Goal: Task Accomplishment & Management: Manage account settings

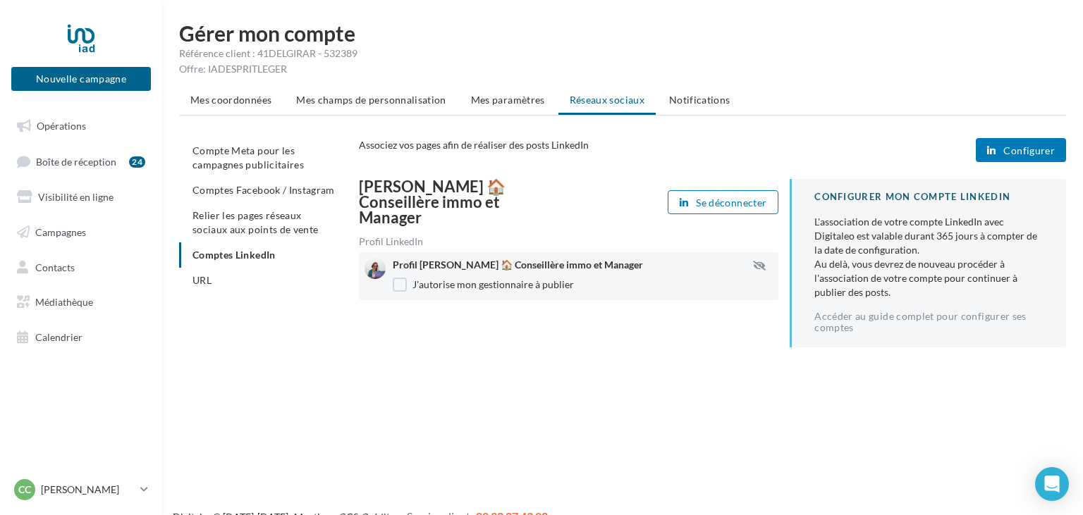
click at [1024, 148] on span "Configurer" at bounding box center [1028, 150] width 51 height 11
click at [838, 326] on link "Accéder au guide complet pour configurer ses comptes" at bounding box center [928, 322] width 229 height 23
click at [759, 261] on icon "button" at bounding box center [759, 266] width 13 height 10
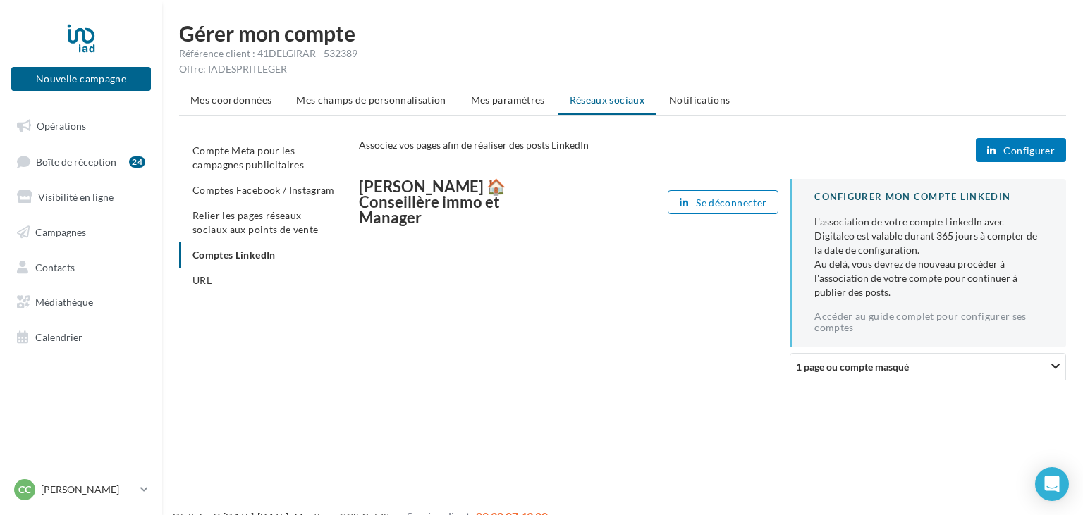
click at [1049, 368] on div at bounding box center [1056, 366] width 20 height 25
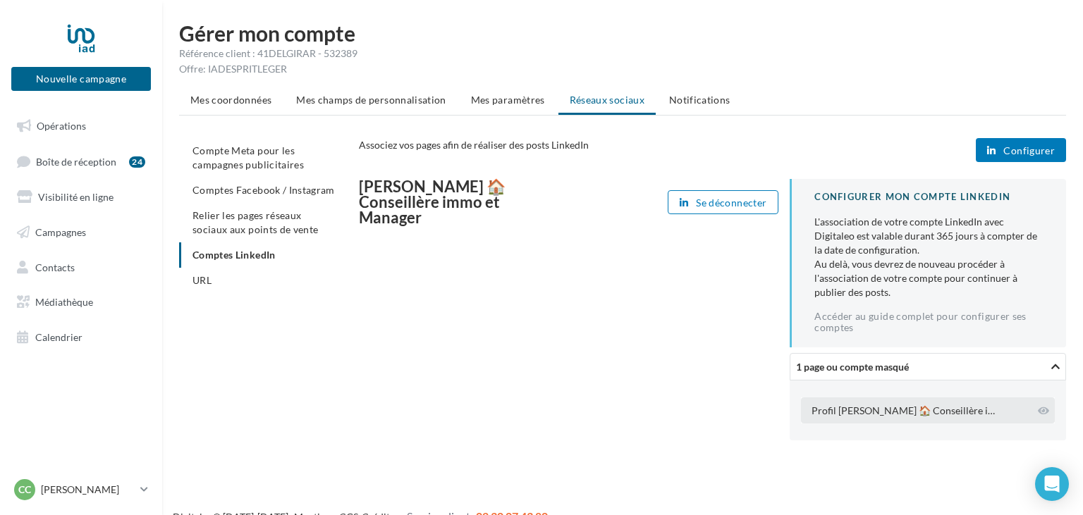
click at [964, 413] on div "Profil [PERSON_NAME] 🏠 Conseillère immo et Manager" at bounding box center [905, 411] width 186 height 14
click at [1039, 410] on icon at bounding box center [1043, 411] width 11 height 10
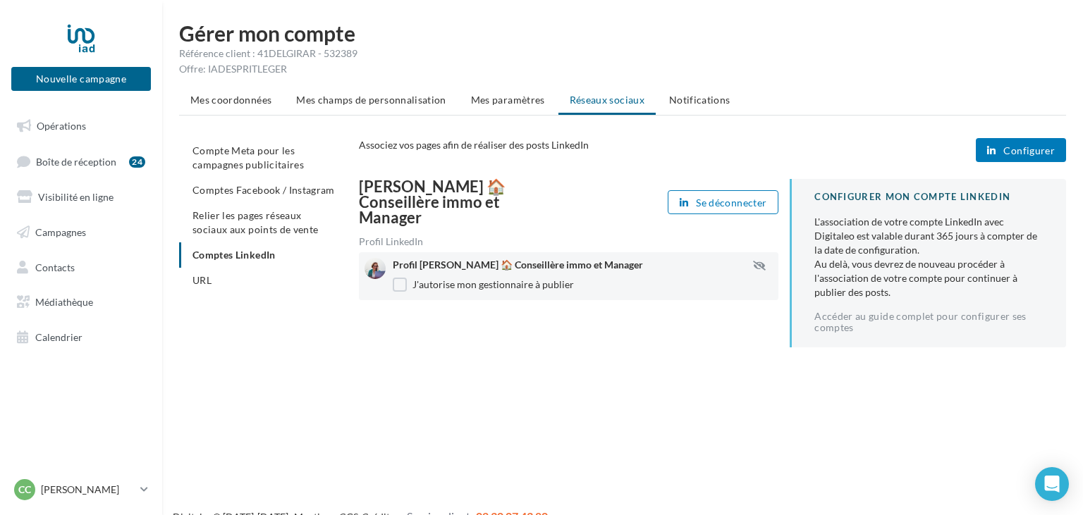
click at [1025, 145] on span "Configurer" at bounding box center [1028, 150] width 51 height 11
click at [508, 103] on span "Mes paramètres" at bounding box center [508, 100] width 74 height 12
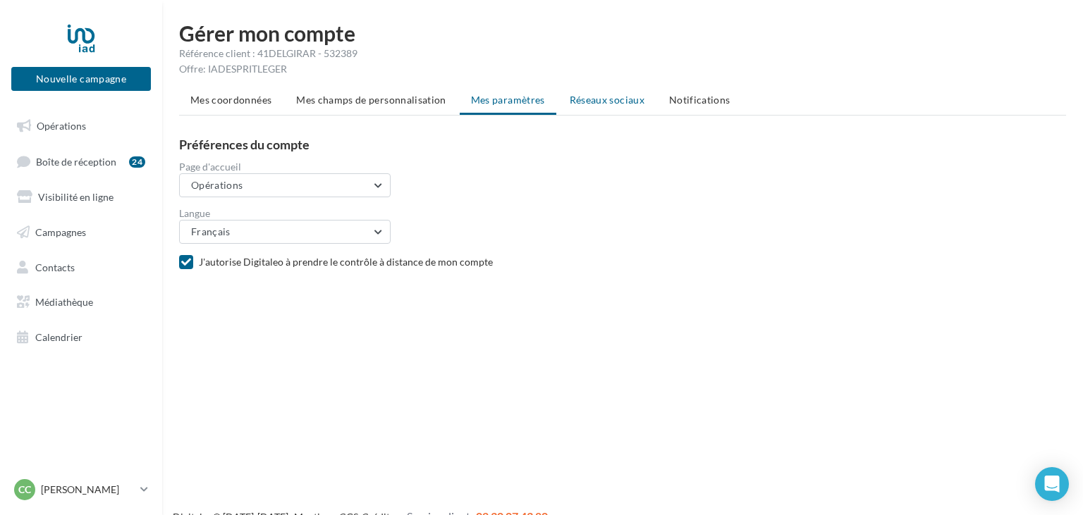
click at [589, 102] on span "Réseaux sociaux" at bounding box center [607, 100] width 75 height 12
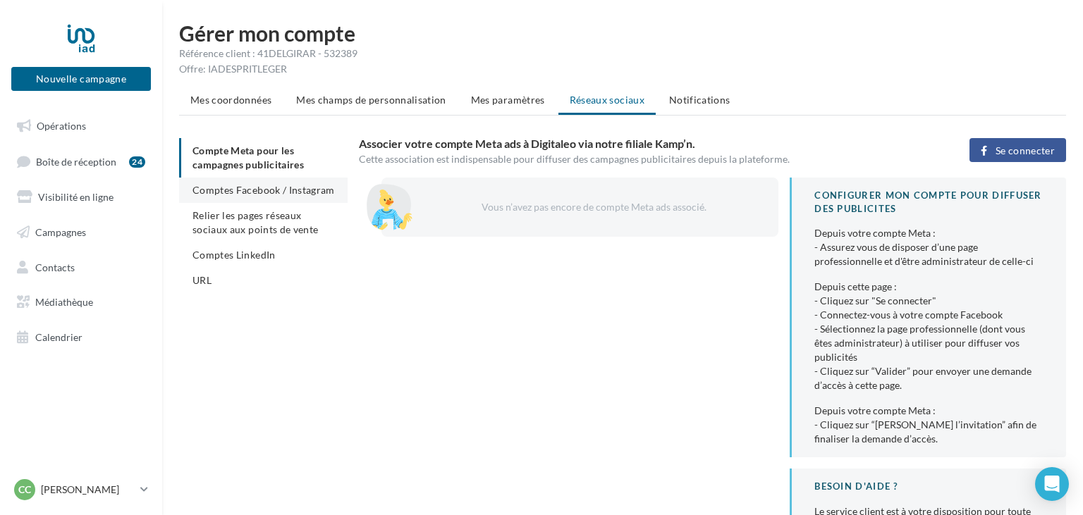
click at [252, 191] on span "Comptes Facebook / Instagram" at bounding box center [263, 190] width 142 height 12
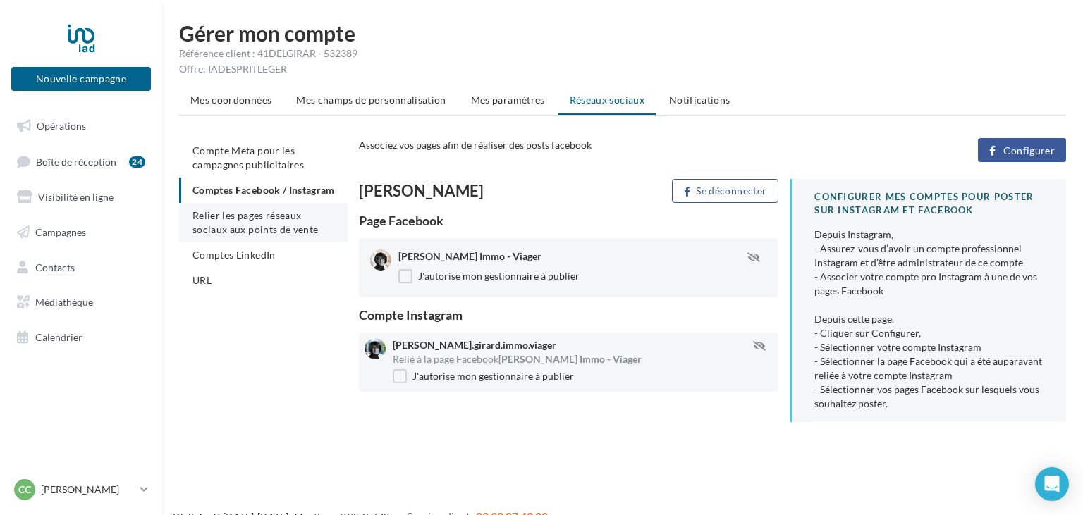
click at [257, 227] on span "Relier les pages réseaux sociaux aux points de vente" at bounding box center [254, 222] width 125 height 26
